Goal: Task Accomplishment & Management: Manage account settings

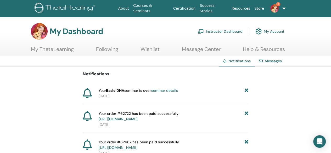
click at [173, 91] on link "seminar details" at bounding box center [164, 90] width 27 height 5
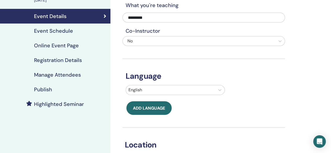
scroll to position [55, 0]
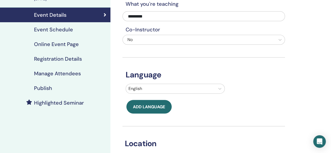
click at [94, 91] on link "Publish" at bounding box center [55, 88] width 110 height 15
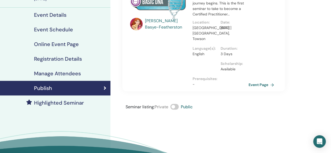
click at [88, 74] on div "Manage Attendees" at bounding box center [55, 73] width 102 height 6
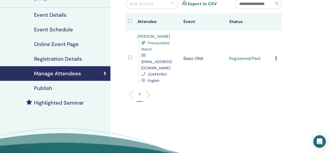
click at [277, 56] on icon at bounding box center [276, 58] width 2 height 4
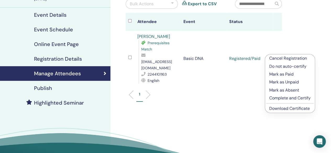
click at [306, 100] on p "Complete and Certify" at bounding box center [289, 98] width 41 height 6
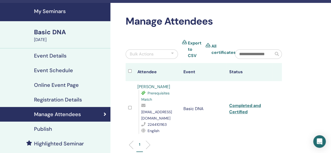
scroll to position [15, 0]
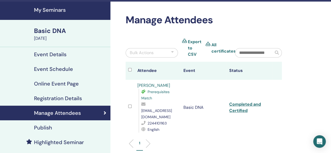
click at [220, 46] on link "All certificates" at bounding box center [223, 48] width 24 height 13
